Goal: Task Accomplishment & Management: Complete application form

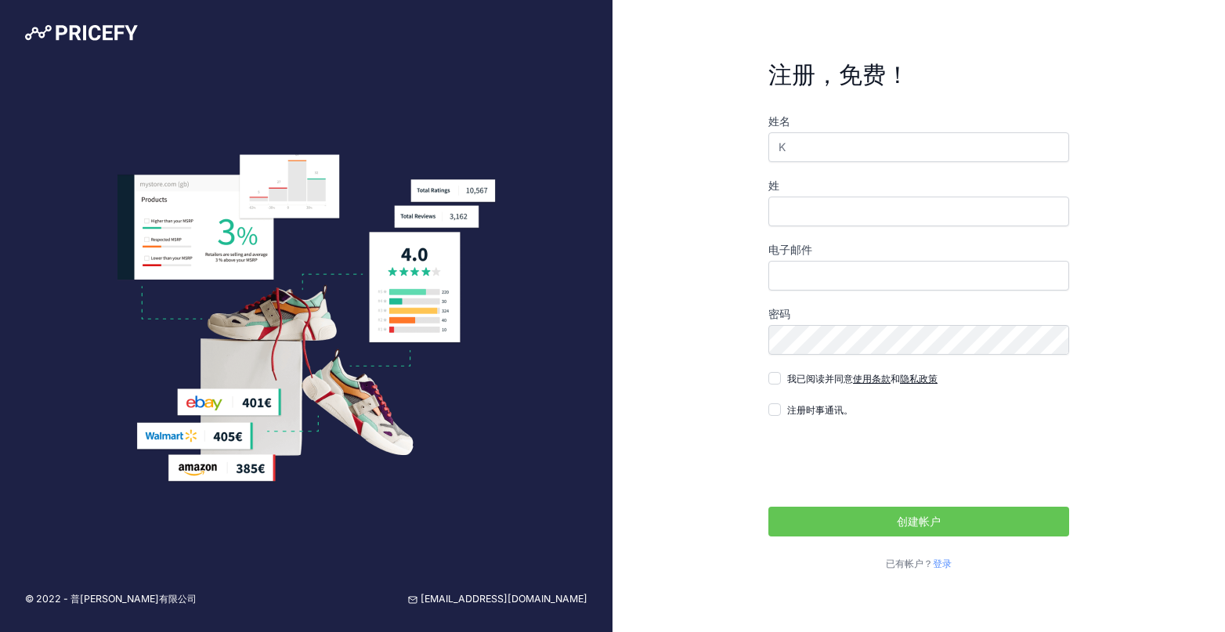
type input "K"
click at [803, 214] on input "姓" at bounding box center [918, 212] width 301 height 30
type input "k"
type input "Kevin"
type input "相"
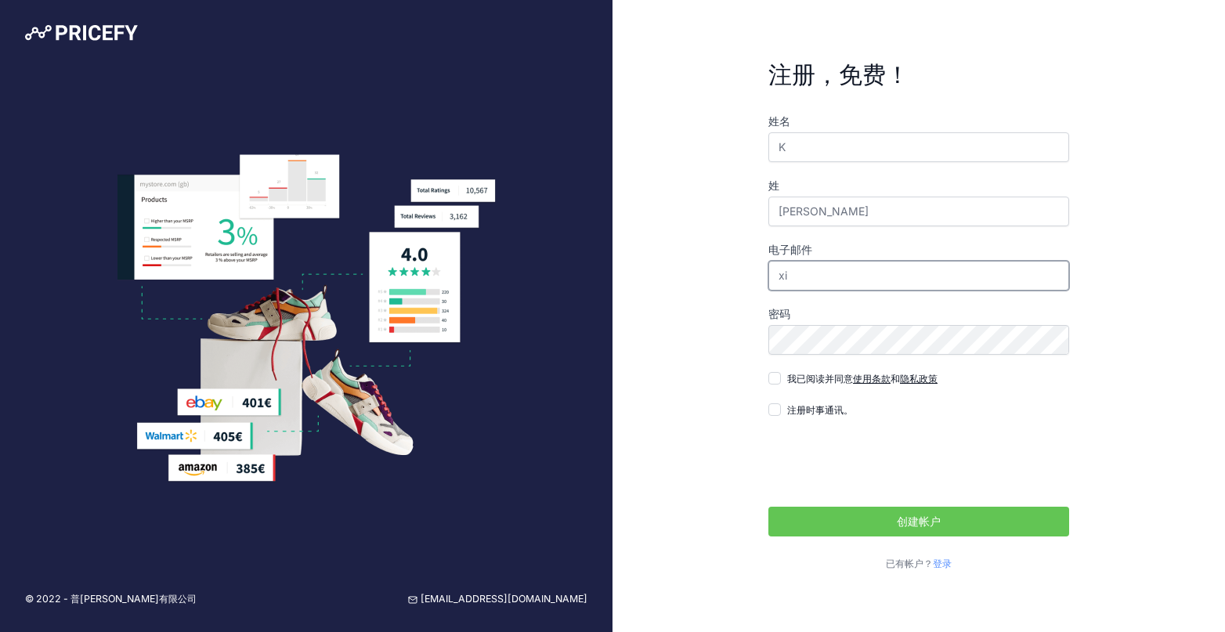
type input "x"
type input "[EMAIL_ADDRESS][DOMAIN_NAME]"
click at [777, 381] on input "我已阅读并同意 使用条款 和 隐私政策" at bounding box center [774, 378] width 13 height 13
checkbox input "true"
click at [777, 417] on div "注册时事通讯。" at bounding box center [810, 410] width 85 height 16
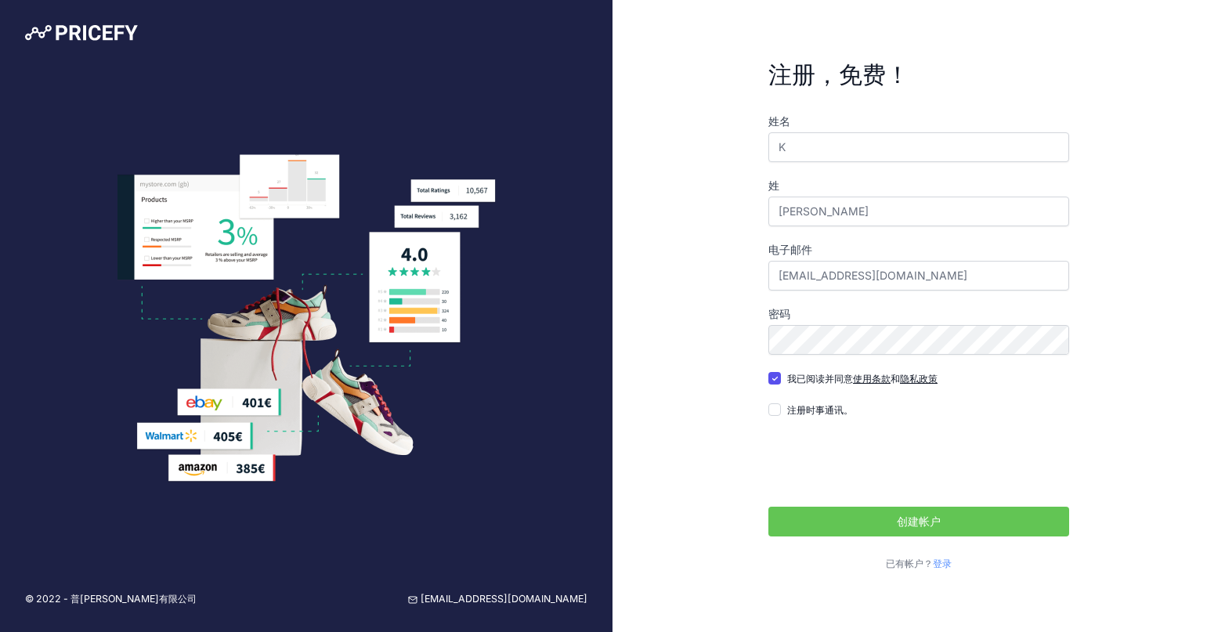
click at [781, 413] on div "注册时事通讯。" at bounding box center [810, 410] width 85 height 16
click at [773, 407] on input "注册时事通讯。" at bounding box center [774, 409] width 13 height 13
checkbox input "true"
click at [873, 525] on button "创建帐户" at bounding box center [918, 522] width 301 height 30
